Goal: Task Accomplishment & Management: Manage account settings

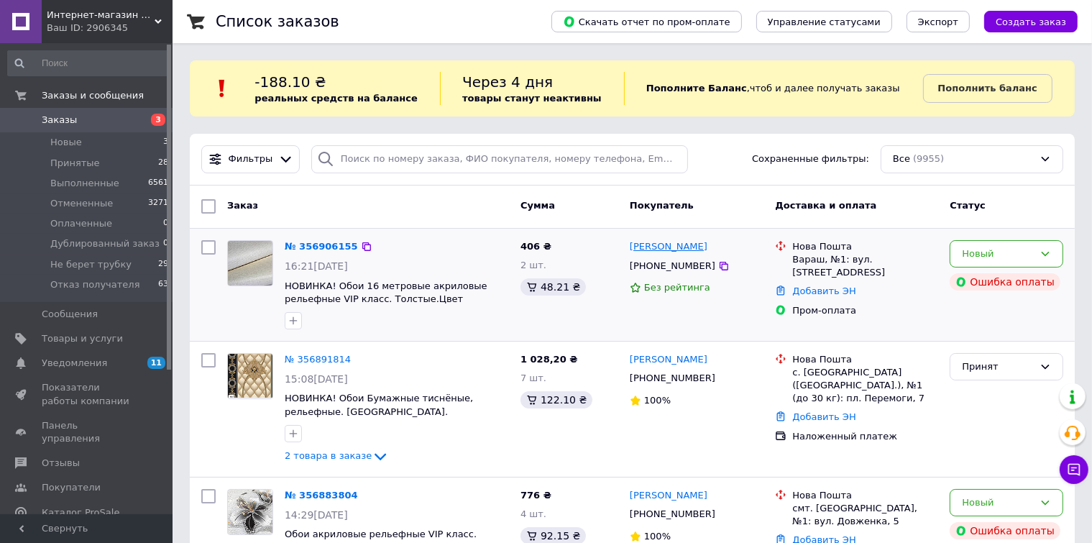
click at [674, 249] on link "Таня Круглій" at bounding box center [669, 247] width 78 height 14
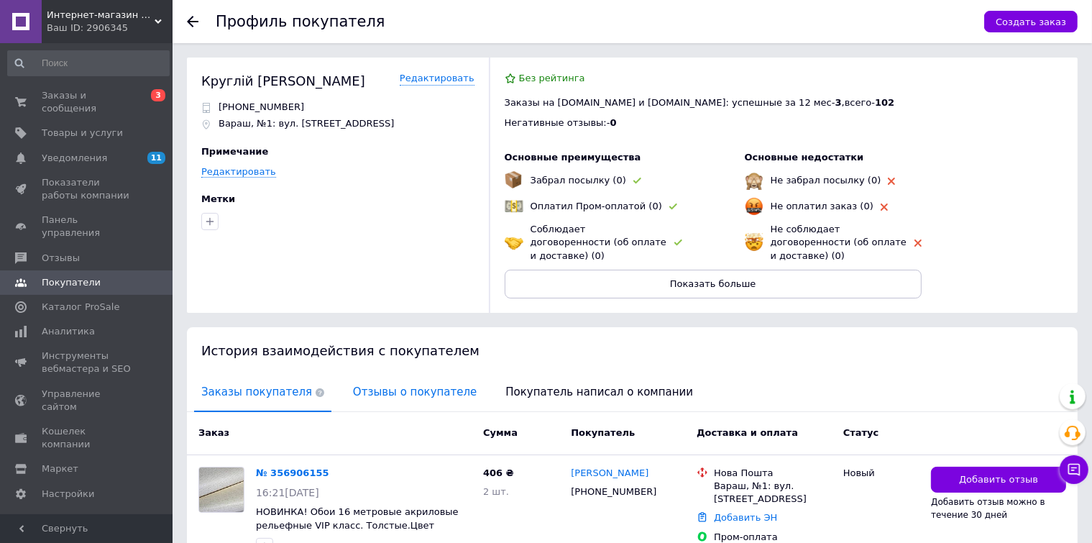
click at [400, 379] on span "Отзывы о покупателе" at bounding box center [415, 392] width 138 height 37
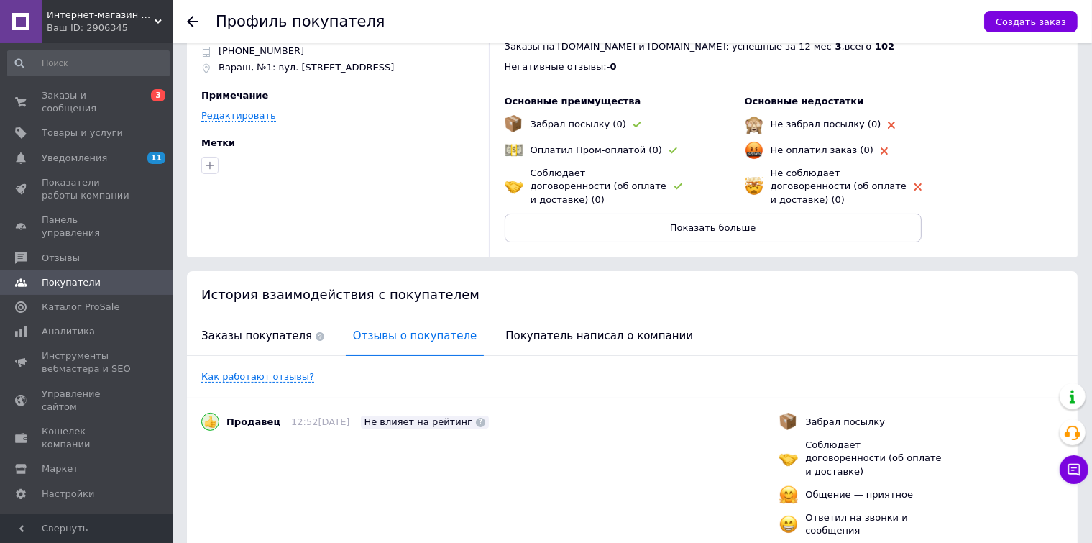
scroll to position [153, 0]
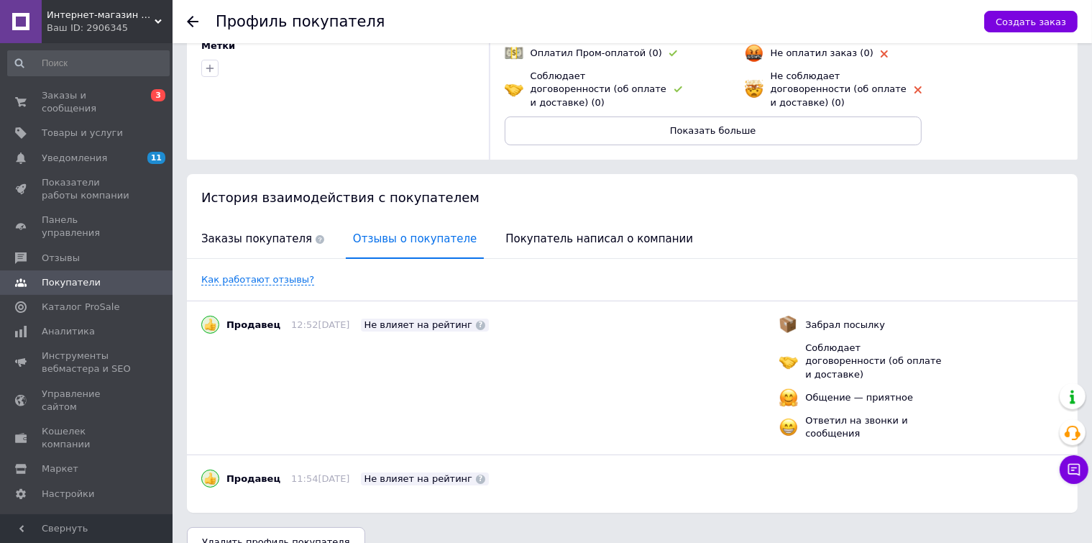
click at [192, 17] on use at bounding box center [193, 22] width 12 height 12
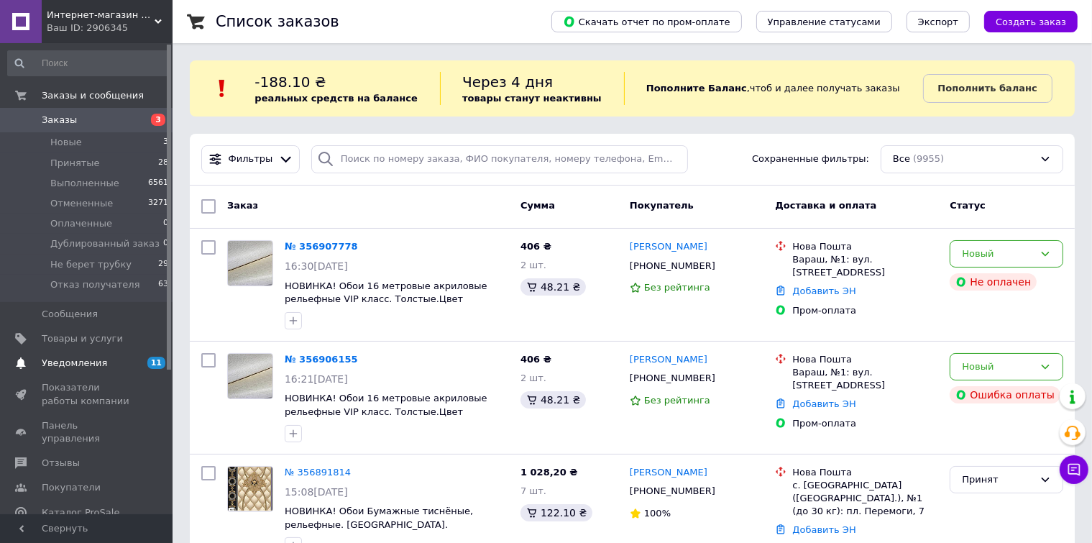
click at [55, 364] on span "Уведомления" at bounding box center [74, 363] width 65 height 13
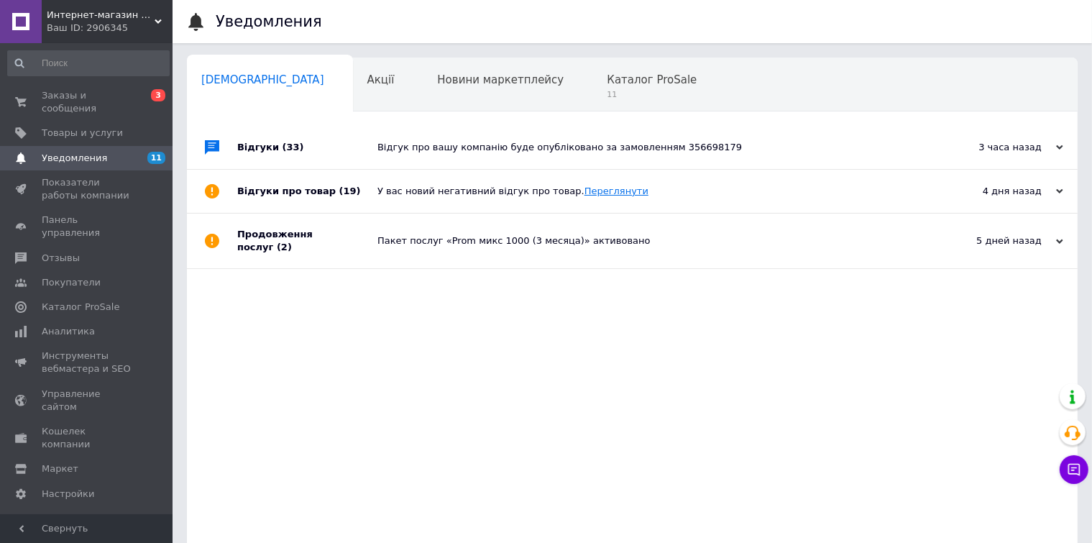
click at [601, 191] on link "Переглянути" at bounding box center [617, 191] width 64 height 11
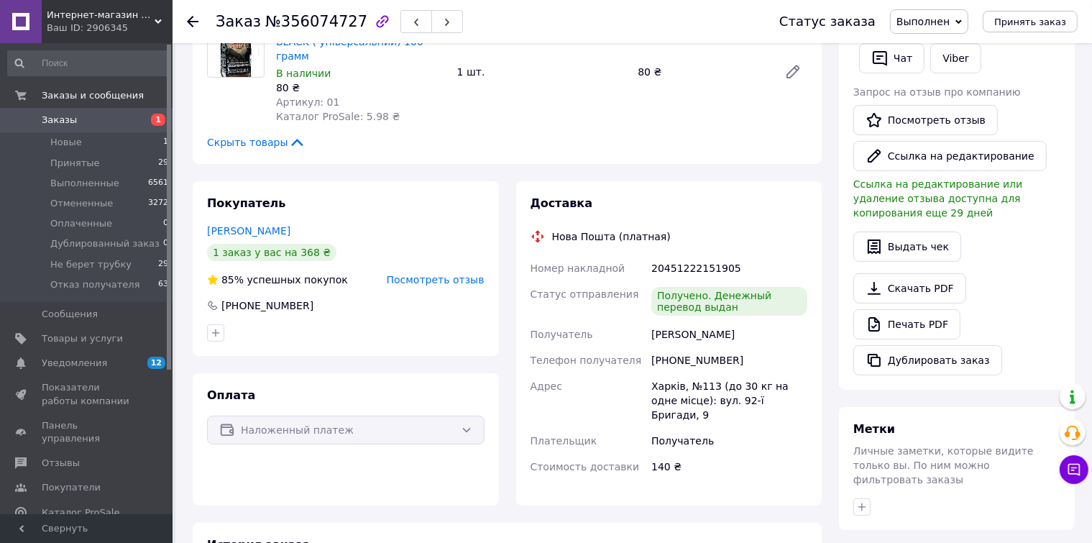
scroll to position [288, 0]
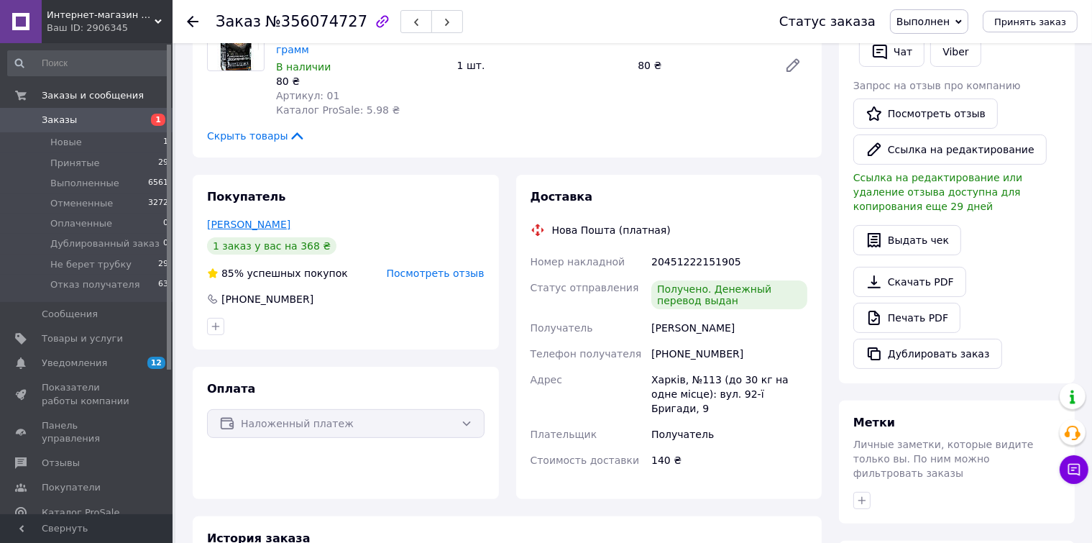
click at [269, 219] on link "[PERSON_NAME]" at bounding box center [248, 225] width 83 height 12
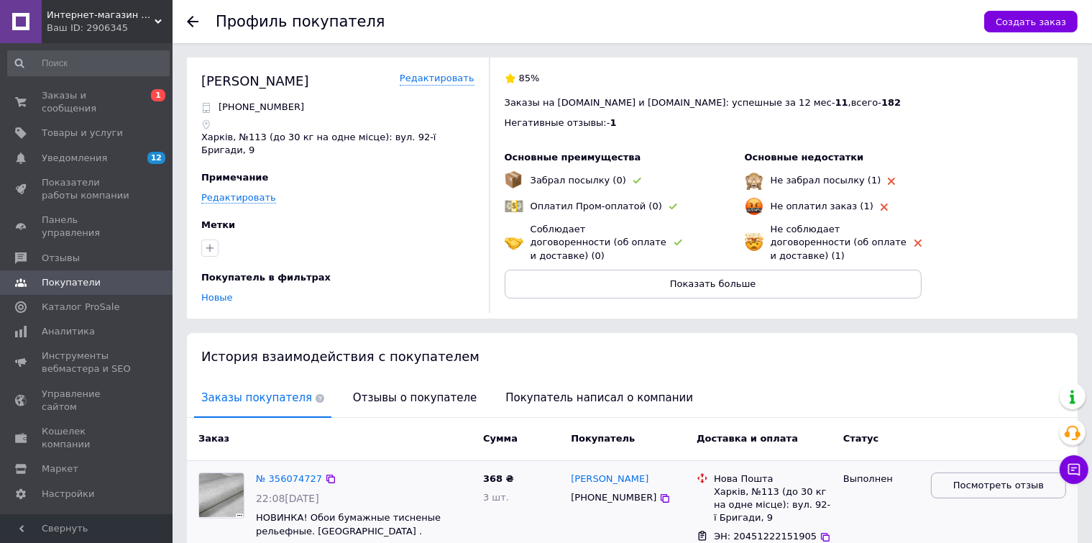
click at [951, 472] on button "Посмотреть отзыв" at bounding box center [998, 485] width 135 height 27
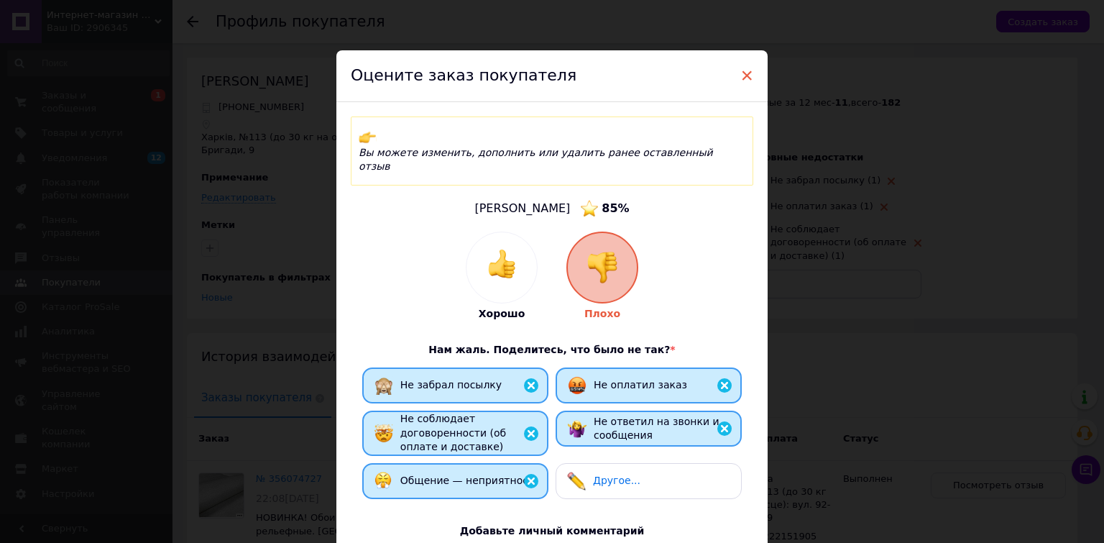
click at [741, 76] on span "×" at bounding box center [747, 75] width 13 height 24
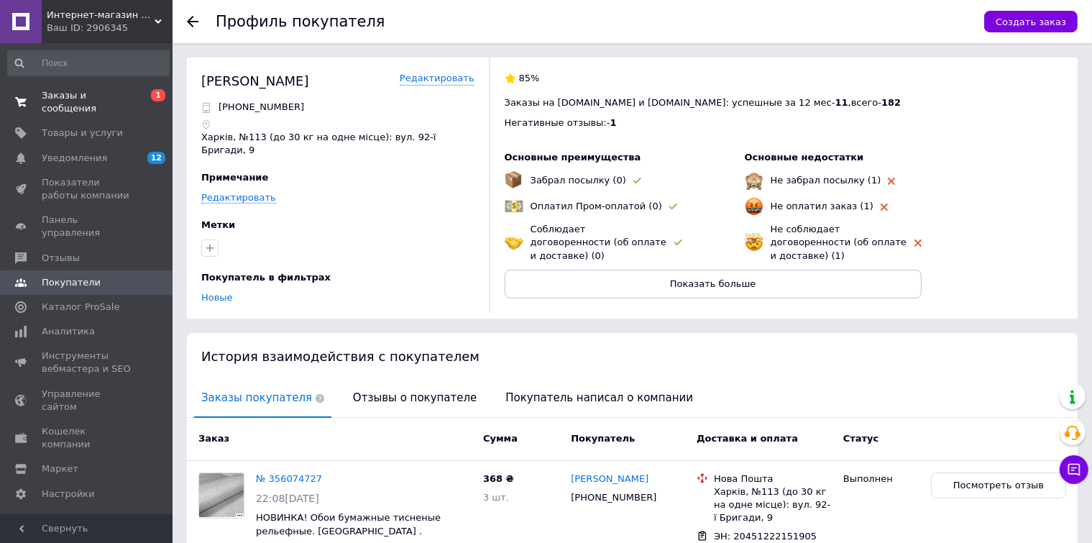
click at [118, 96] on span "Заказы и сообщения" at bounding box center [87, 102] width 91 height 26
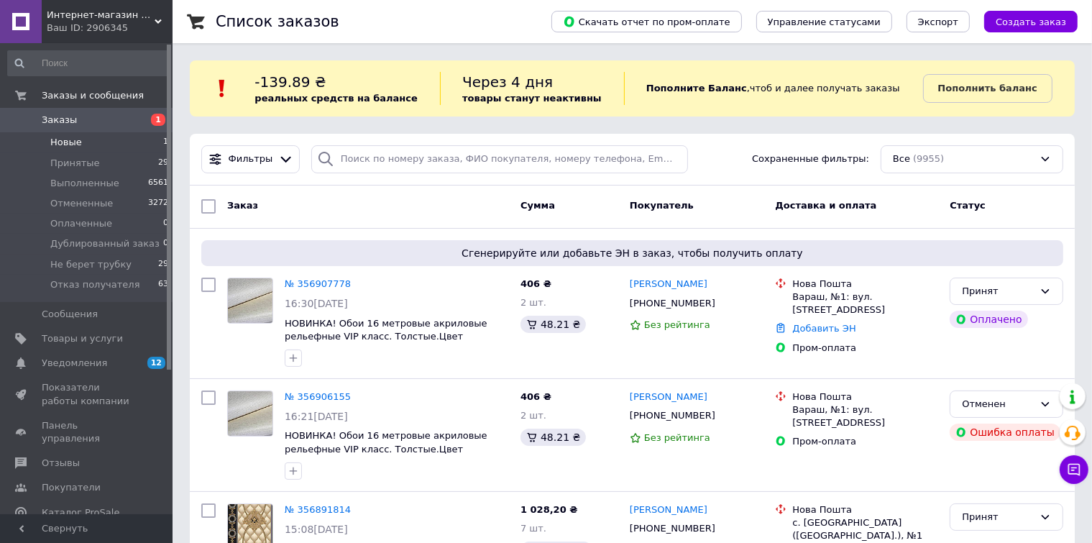
click at [71, 143] on span "Новые" at bounding box center [66, 142] width 32 height 13
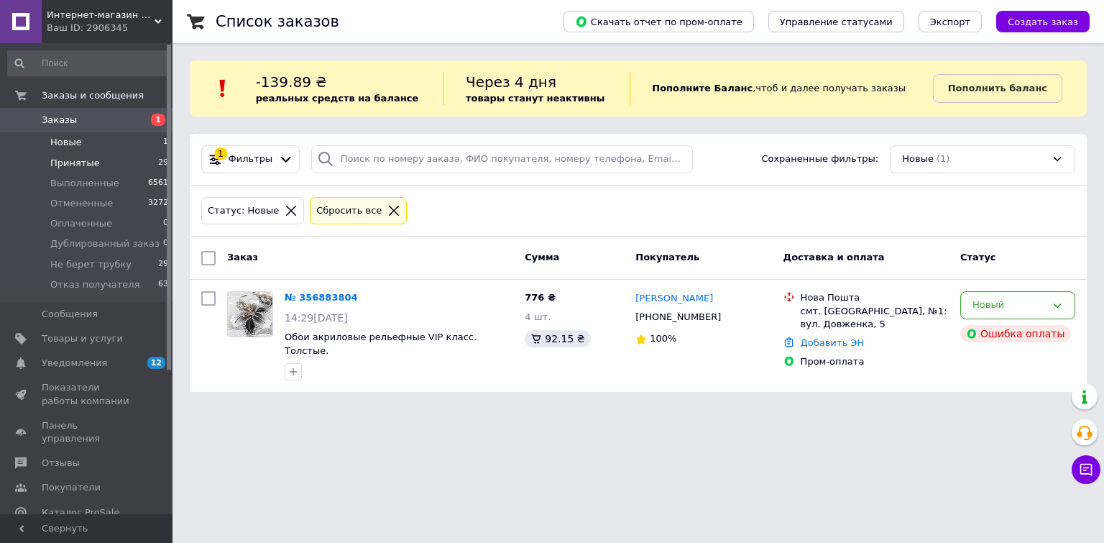
click at [78, 162] on span "Принятые" at bounding box center [75, 163] width 50 height 13
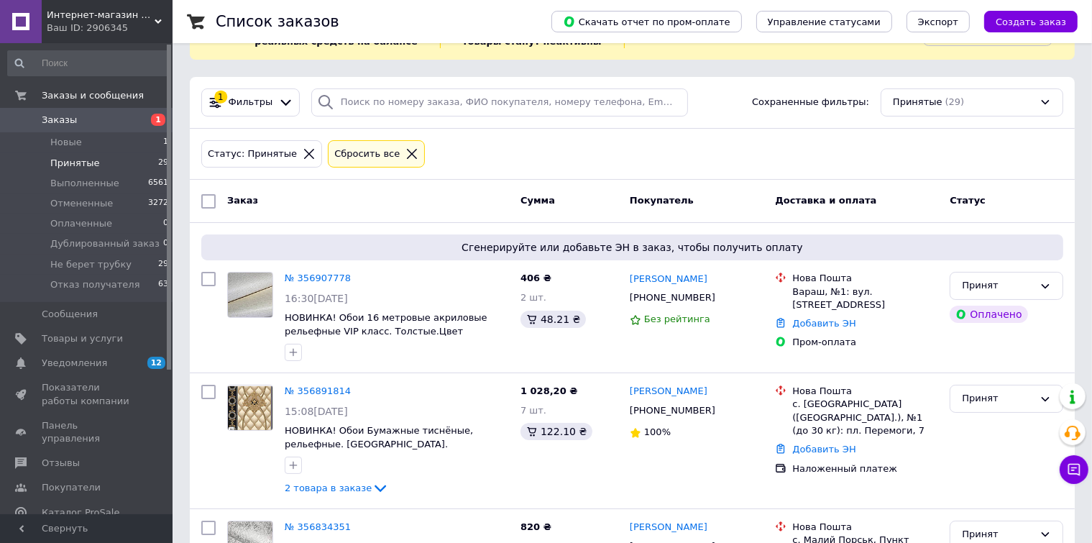
scroll to position [144, 0]
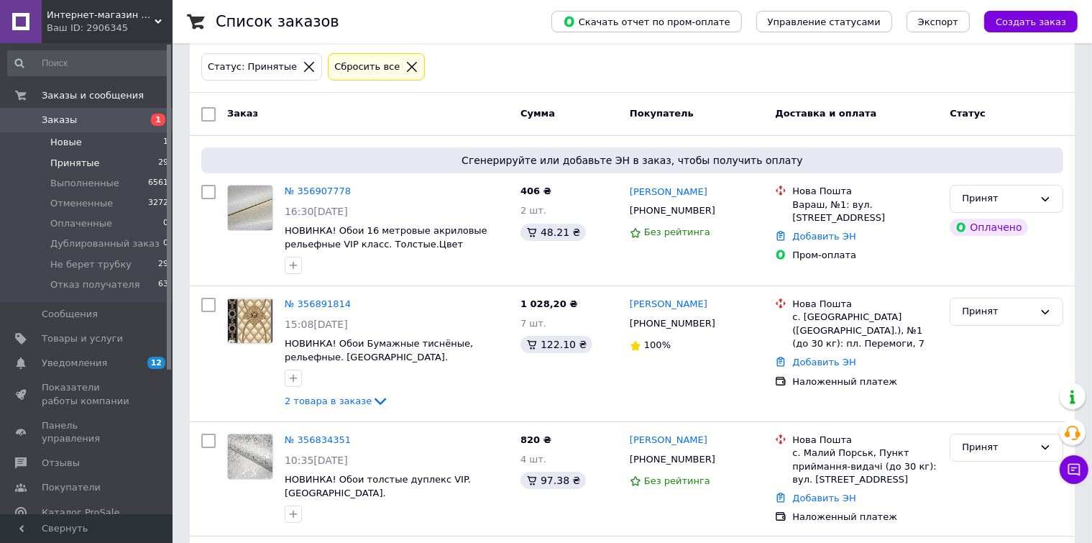
click at [65, 145] on span "Новые" at bounding box center [66, 142] width 32 height 13
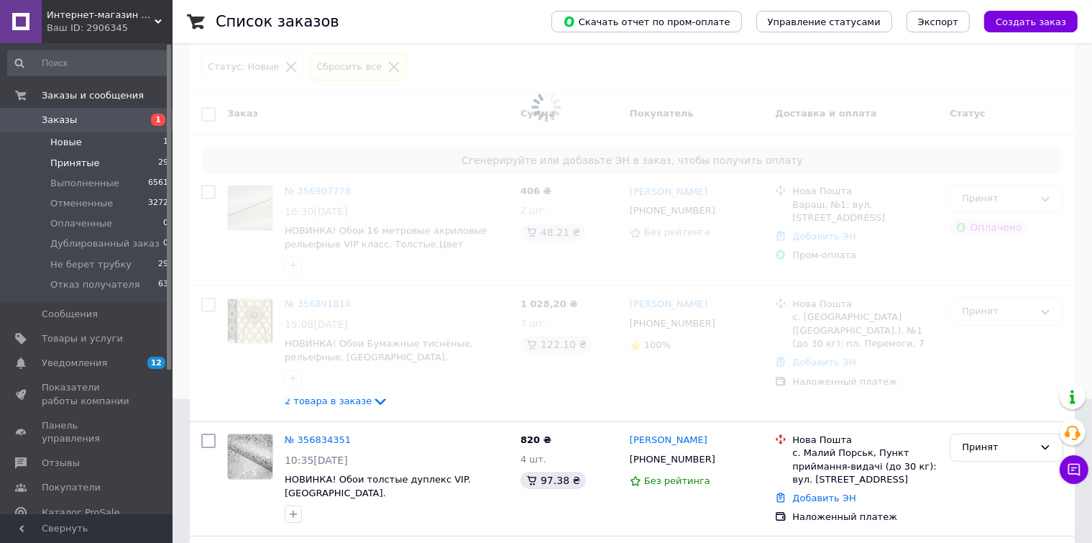
click at [66, 161] on span "Принятые" at bounding box center [75, 163] width 50 height 13
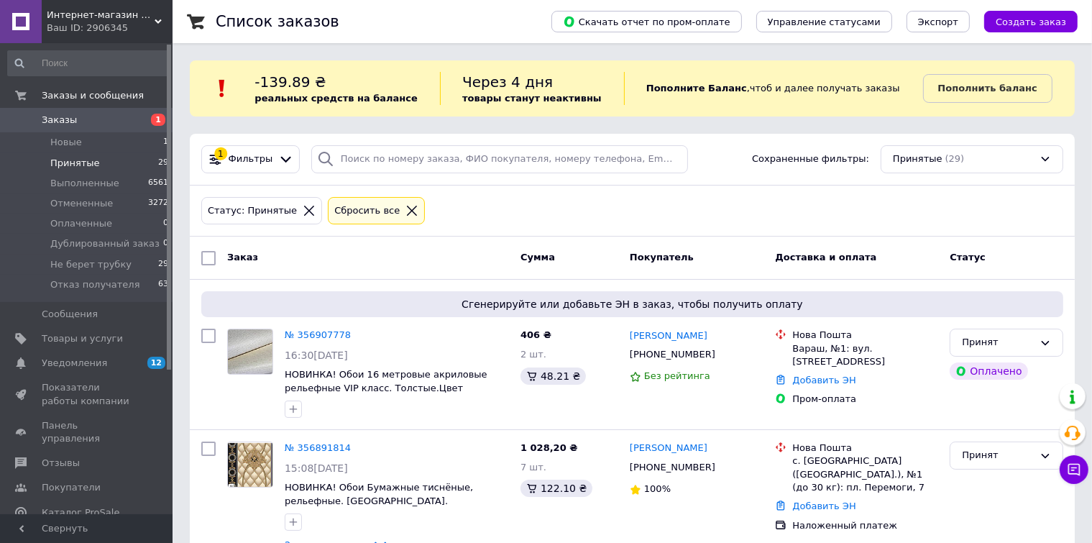
click at [79, 163] on span "Принятые" at bounding box center [75, 163] width 50 height 13
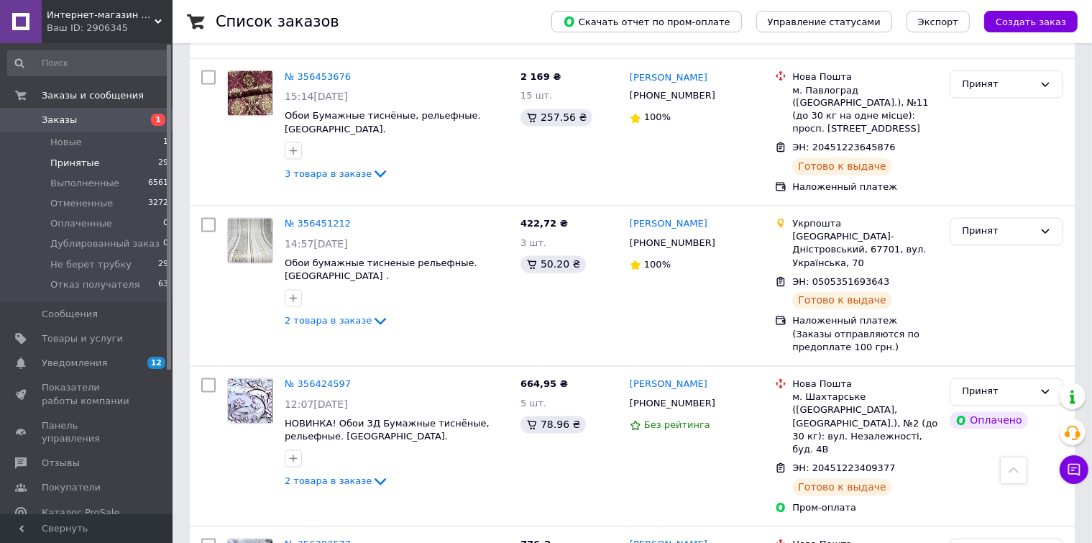
scroll to position [2676, 0]
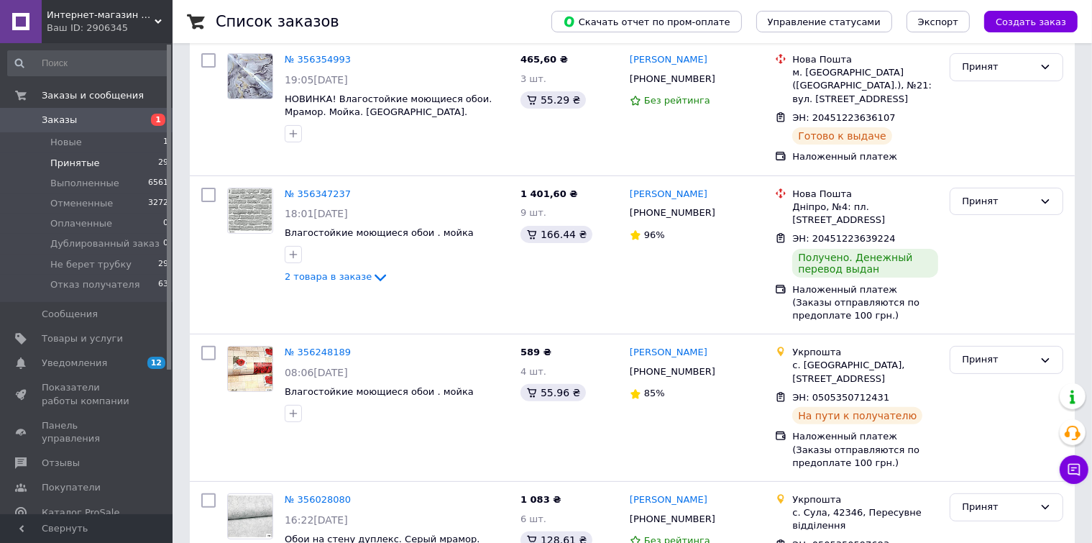
scroll to position [431, 0]
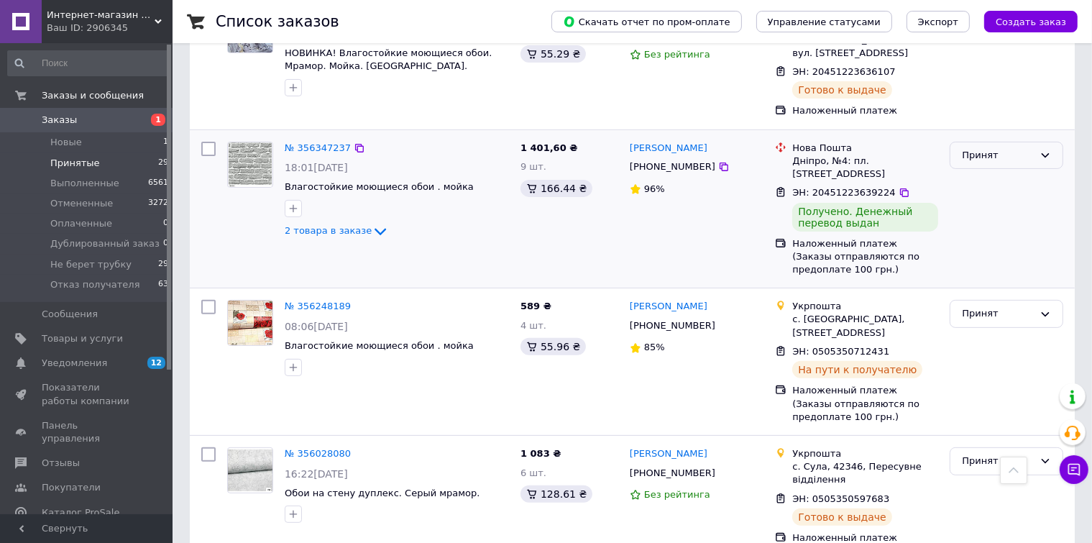
click at [1046, 145] on div "Принят" at bounding box center [1007, 156] width 114 height 28
click at [1012, 180] on li "Выполнен" at bounding box center [1007, 185] width 112 height 27
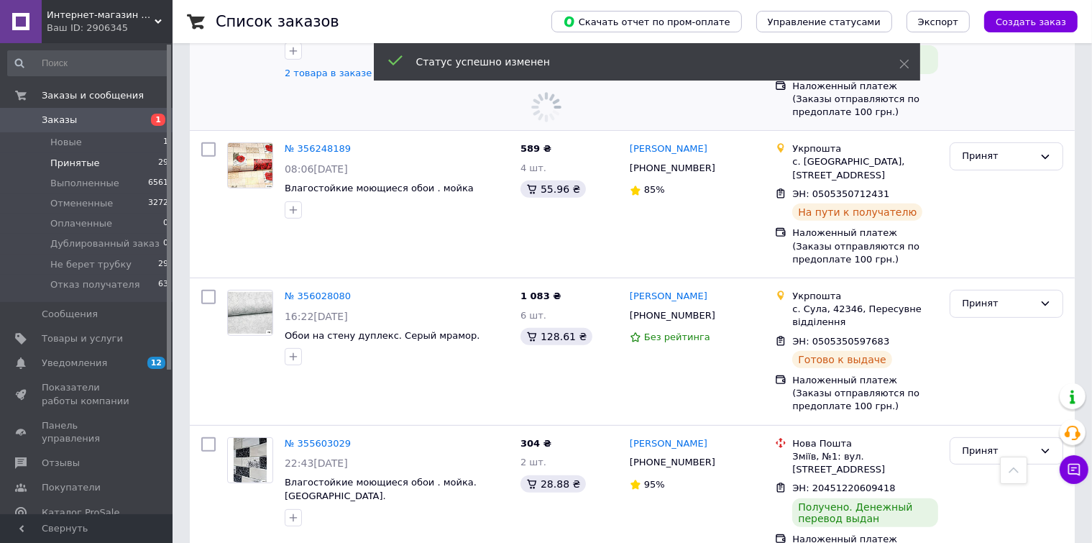
scroll to position [719, 0]
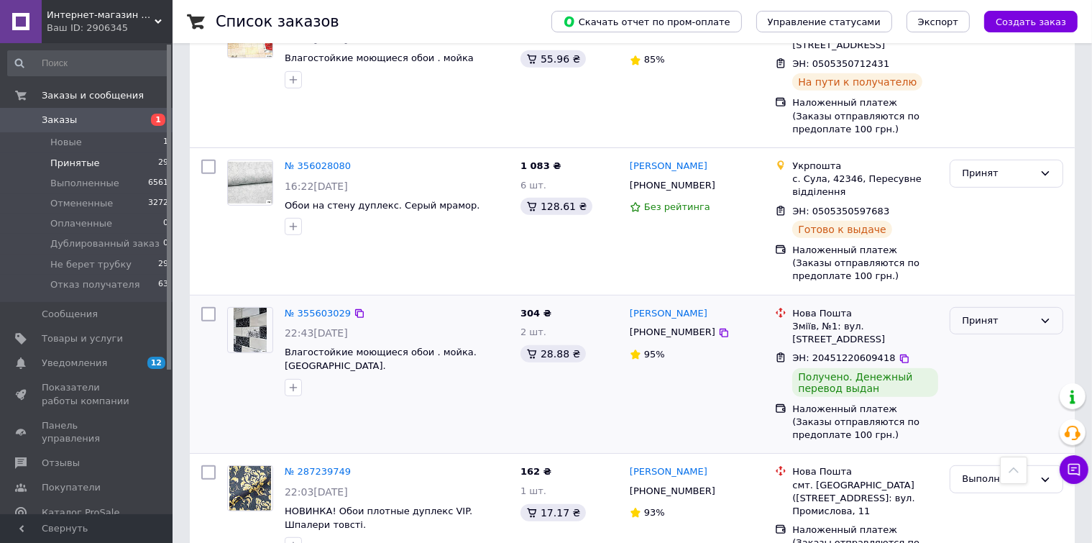
click at [1035, 307] on div "Принят" at bounding box center [1007, 321] width 114 height 28
click at [982, 337] on li "Выполнен" at bounding box center [1007, 350] width 112 height 27
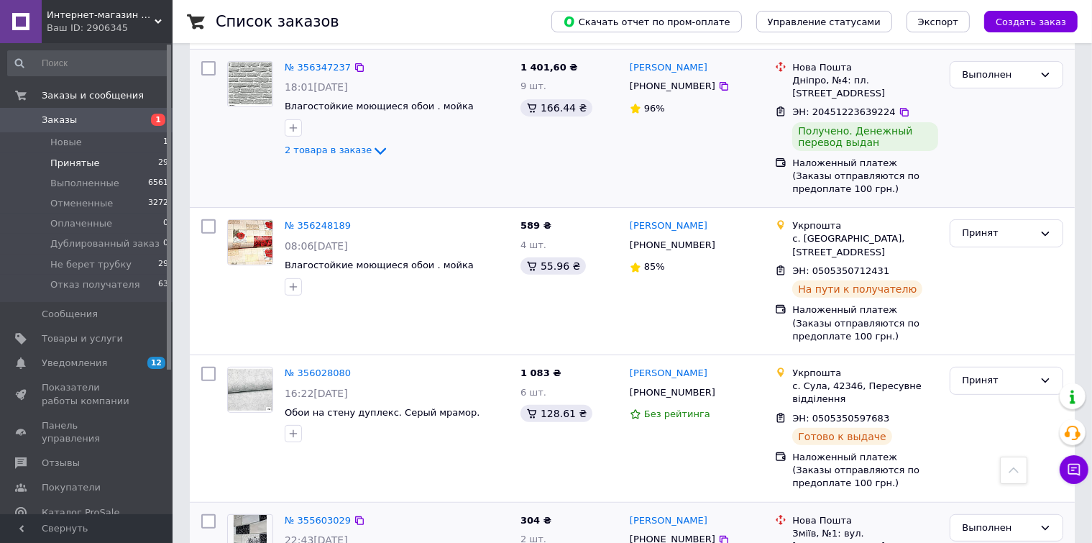
scroll to position [503, 0]
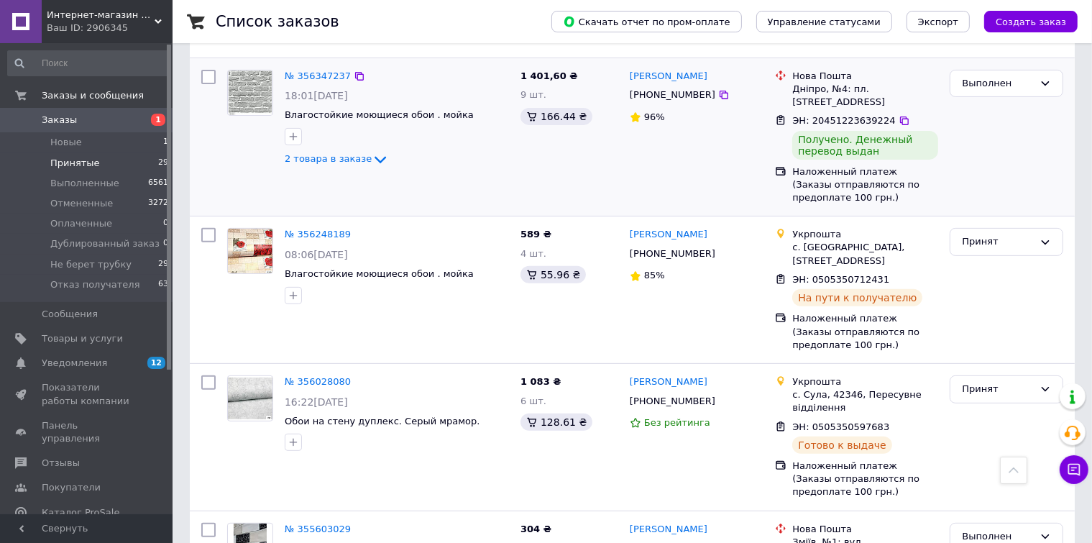
click at [157, 16] on div "Интернет-магазин "Фотообои" Ваш ID: 2906345" at bounding box center [107, 21] width 131 height 43
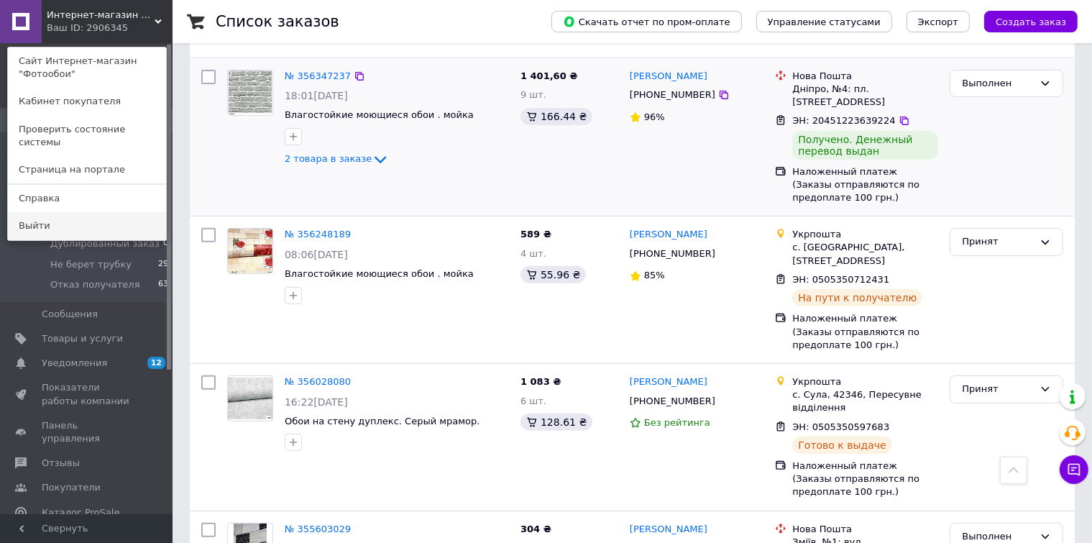
click at [42, 215] on link "Выйти" at bounding box center [87, 225] width 158 height 27
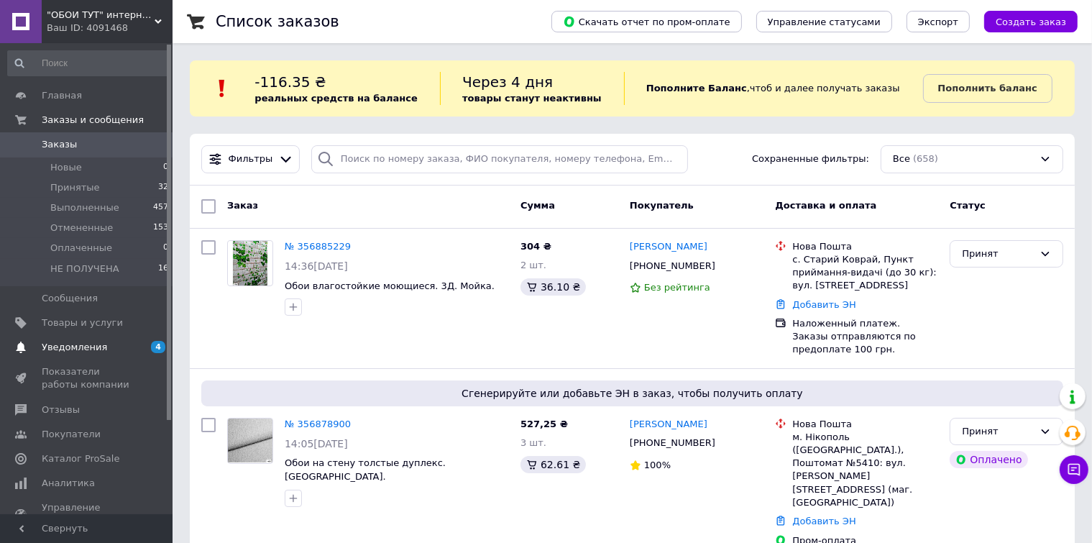
click at [65, 349] on span "Уведомления" at bounding box center [74, 347] width 65 height 13
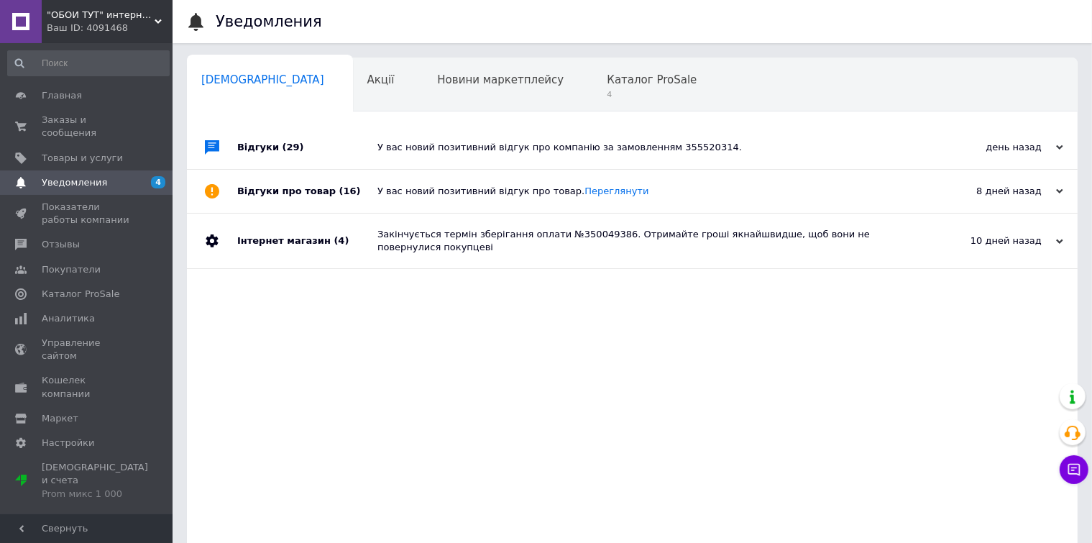
click at [159, 18] on icon at bounding box center [158, 21] width 7 height 7
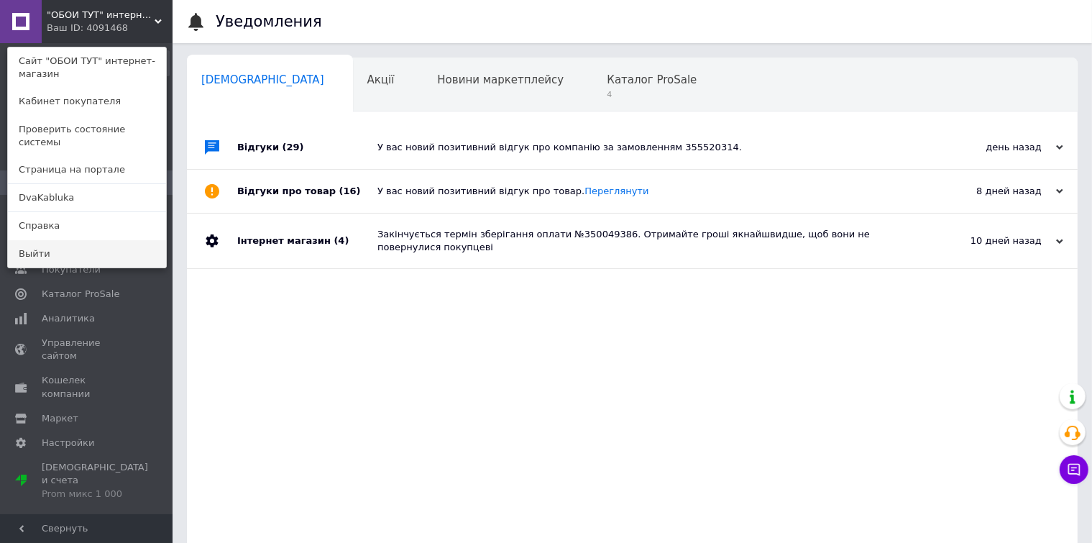
click at [55, 240] on link "Выйти" at bounding box center [87, 253] width 158 height 27
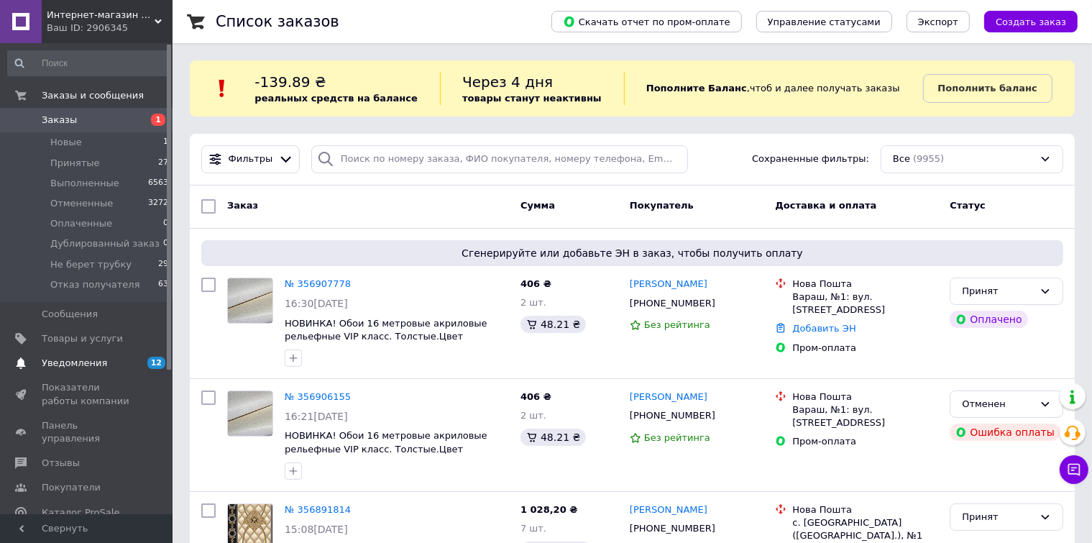
click at [71, 361] on span "Уведомления" at bounding box center [74, 363] width 65 height 13
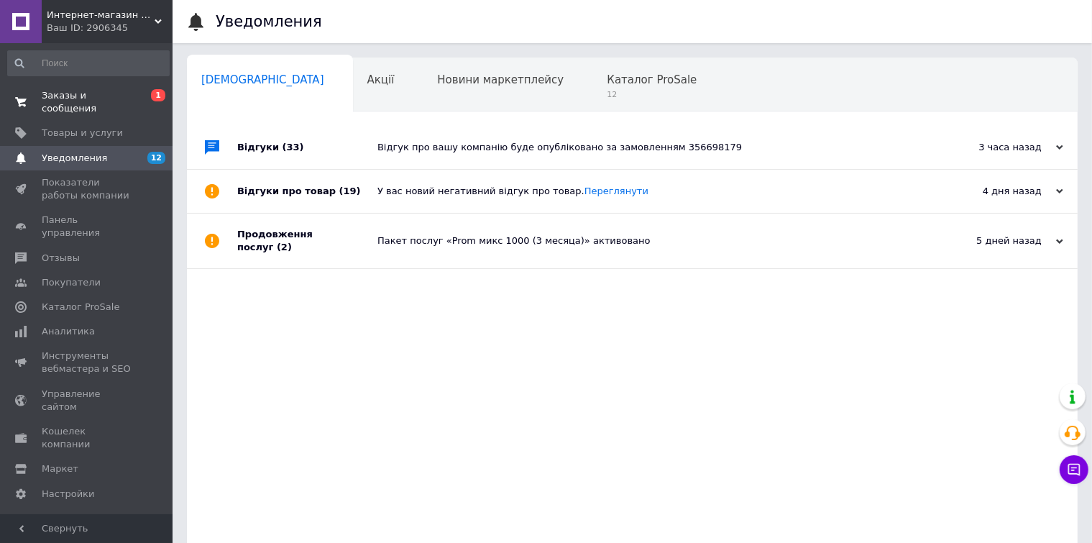
click at [82, 96] on span "Заказы и сообщения" at bounding box center [87, 102] width 91 height 26
